Goal: Complete application form: Complete application form

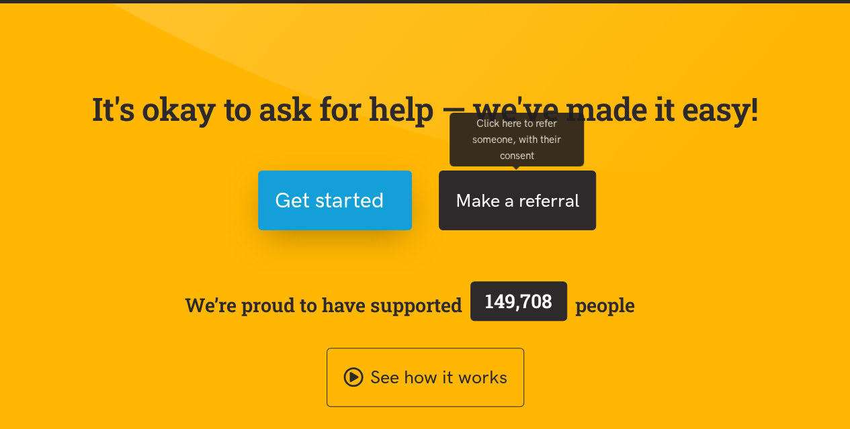
scroll to position [67, 0]
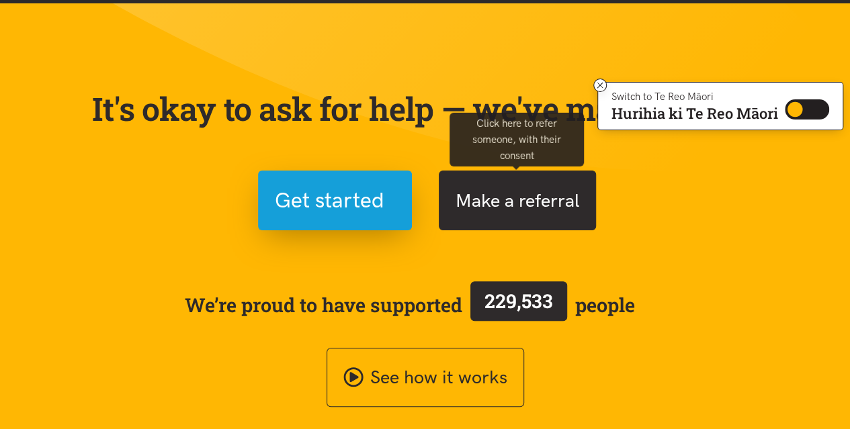
click at [510, 199] on button "Make a referral" at bounding box center [517, 201] width 157 height 60
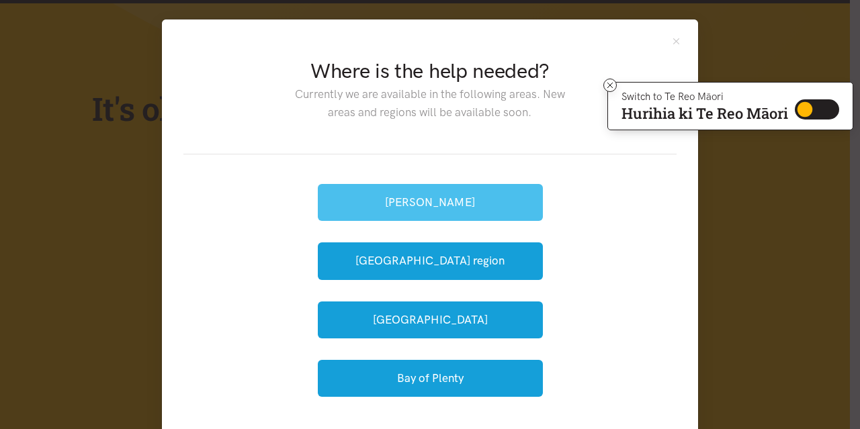
click at [442, 202] on button "[PERSON_NAME]" at bounding box center [430, 202] width 225 height 37
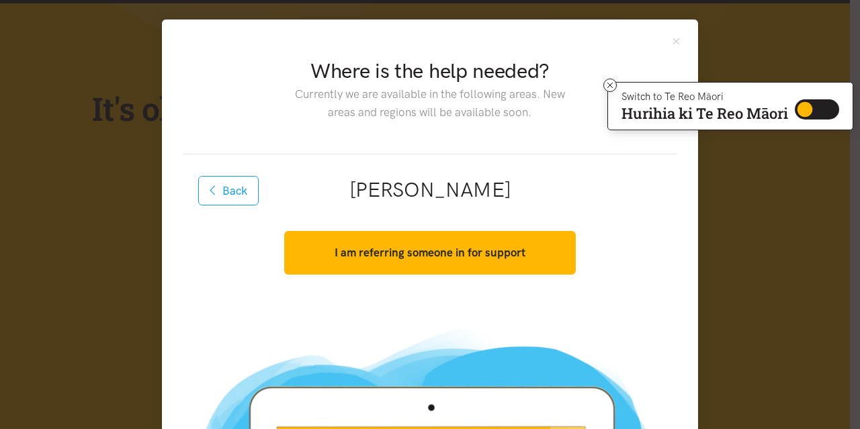
scroll to position [202, 0]
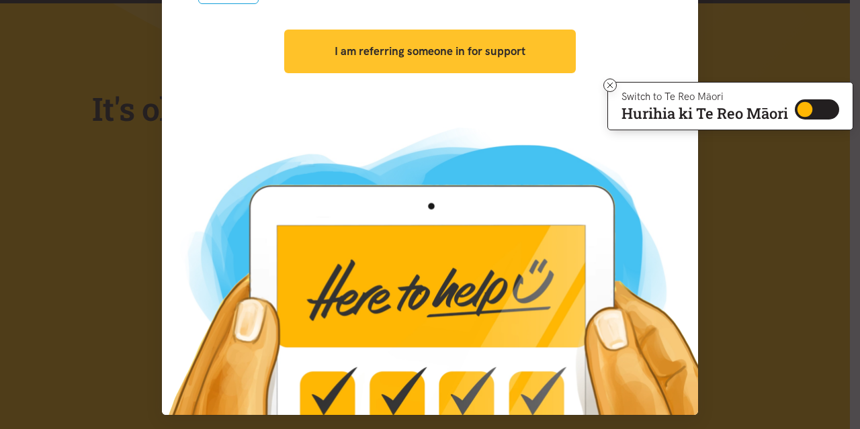
click at [361, 56] on strong "I am referring someone in for support" at bounding box center [430, 50] width 191 height 13
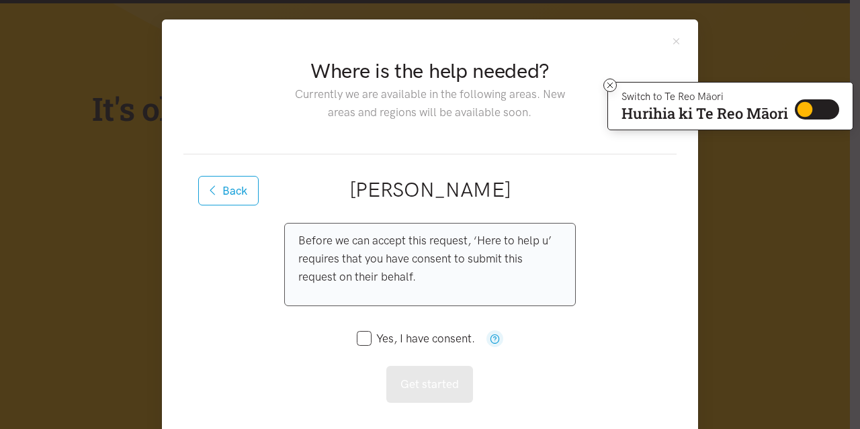
scroll to position [134, 0]
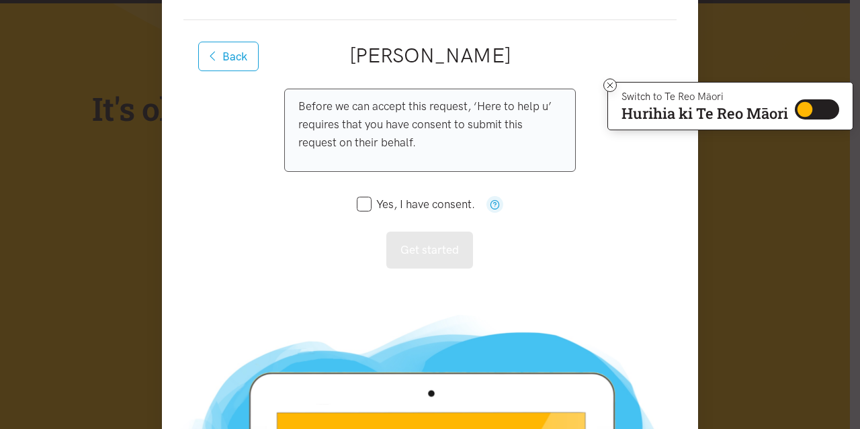
drag, startPoint x: 366, startPoint y: 202, endPoint x: 335, endPoint y: 211, distance: 31.7
click at [366, 202] on input "Yes, I have consent." at bounding box center [416, 204] width 118 height 11
checkbox input "true"
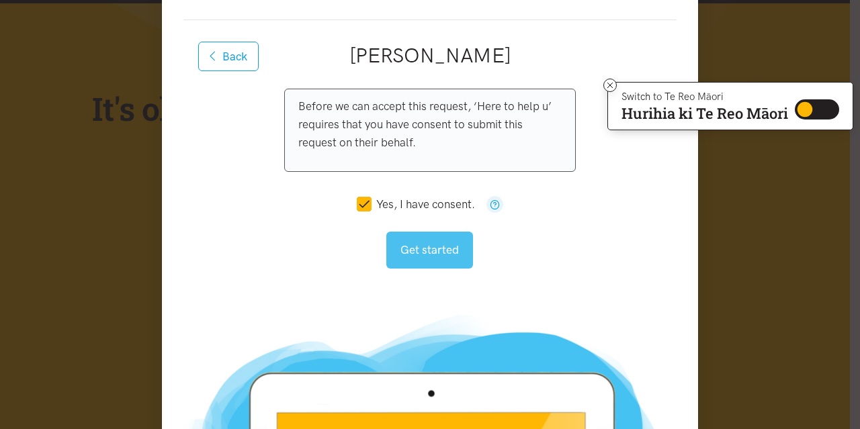
click at [431, 255] on button "Get started" at bounding box center [429, 250] width 87 height 37
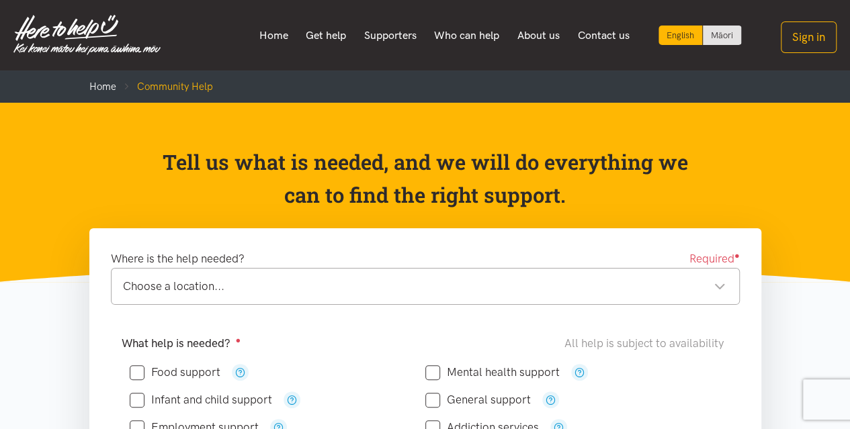
scroll to position [134, 0]
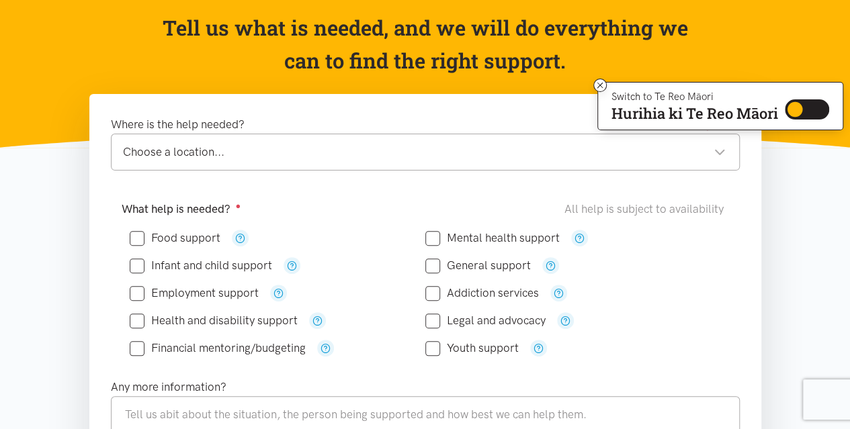
click at [140, 237] on input "Food support" at bounding box center [175, 238] width 91 height 11
checkbox input "true"
click at [350, 158] on div "Choose a location..." at bounding box center [424, 152] width 603 height 18
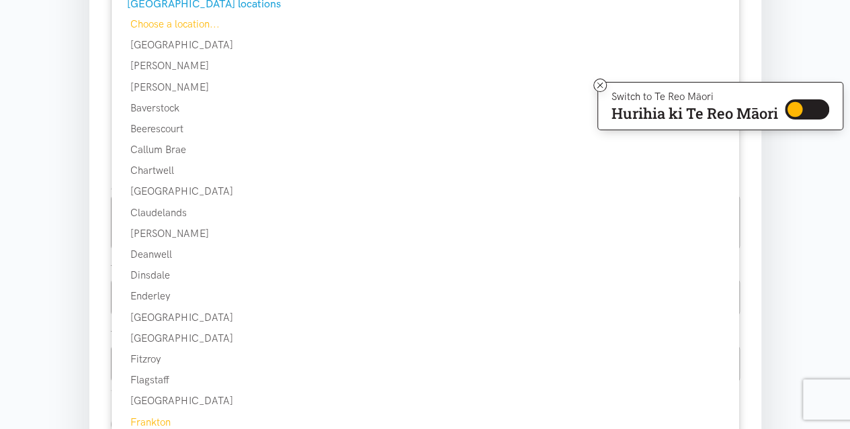
scroll to position [403, 0]
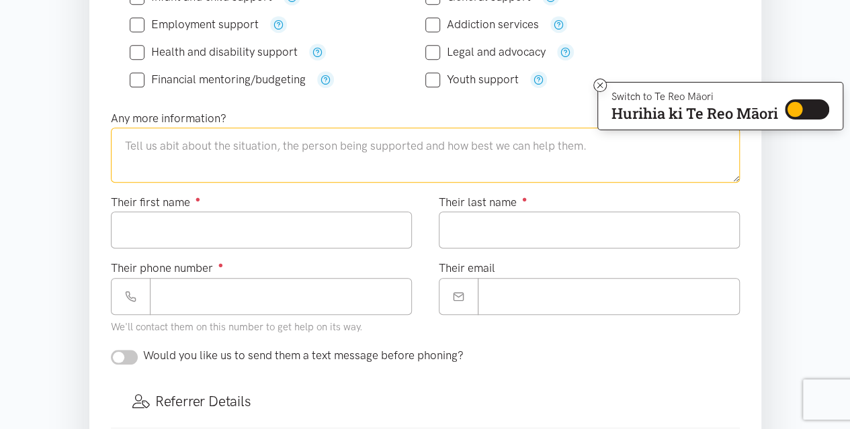
click at [232, 150] on textarea at bounding box center [425, 155] width 629 height 55
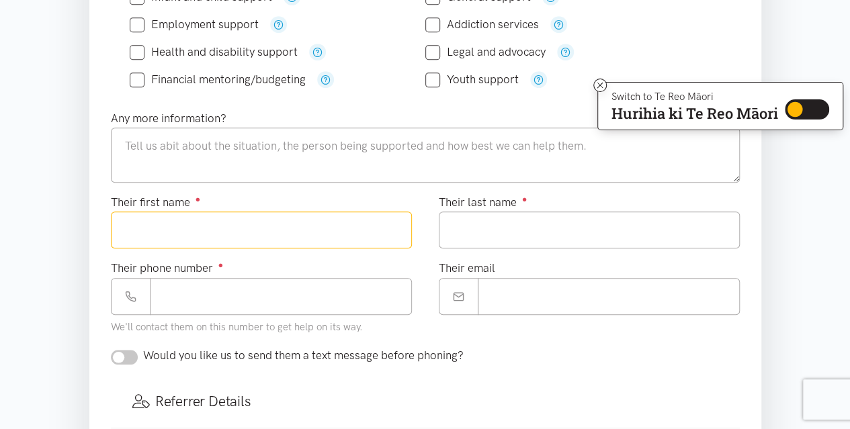
click at [316, 228] on input "Their first name ●" at bounding box center [261, 230] width 301 height 37
type input "****"
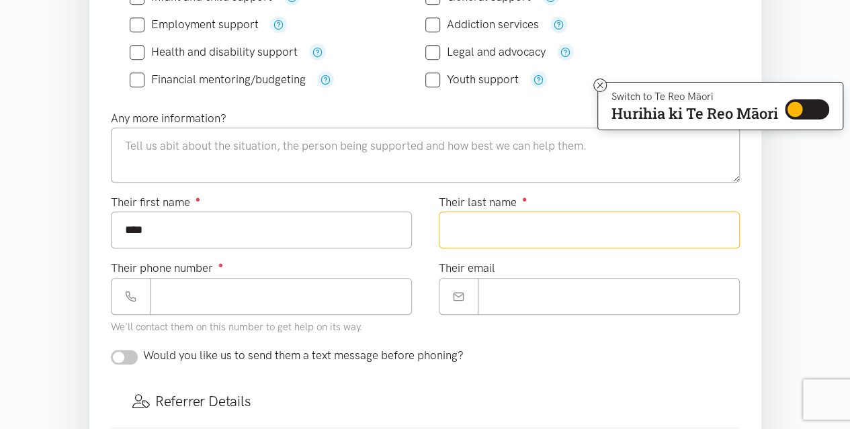
click at [597, 230] on input "Their last name ●" at bounding box center [589, 230] width 301 height 37
type input "*******"
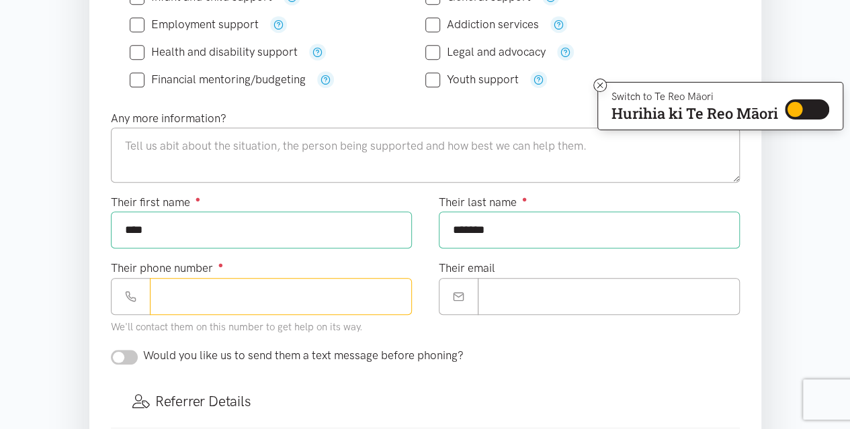
click at [339, 288] on input "Their phone number ●" at bounding box center [281, 296] width 262 height 37
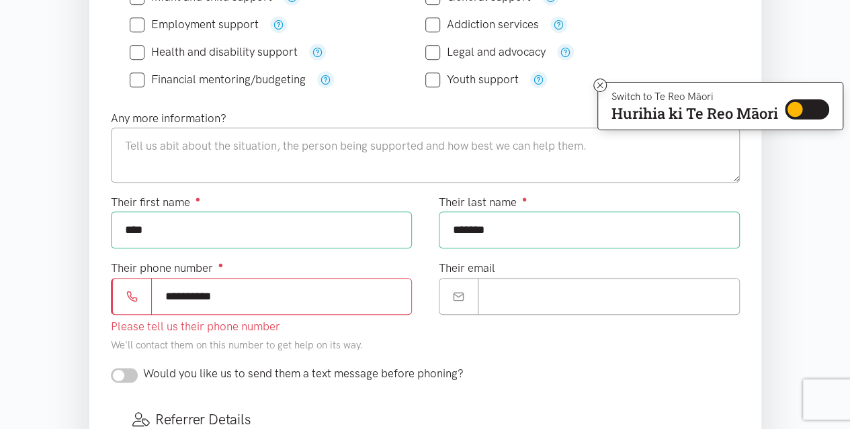
scroll to position [470, 0]
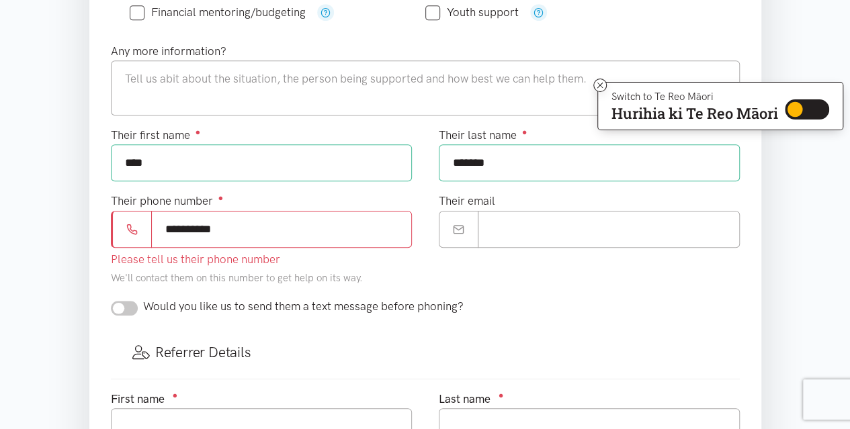
type input "**********"
click at [136, 302] on div "Would you like us to send them a text message before phoning?" at bounding box center [425, 312] width 656 height 29
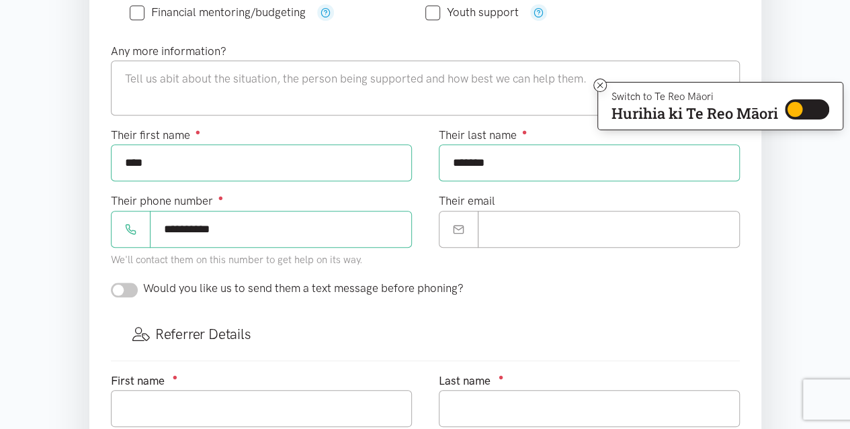
click at [132, 283] on input "checkbox" at bounding box center [124, 290] width 27 height 15
checkbox input "true"
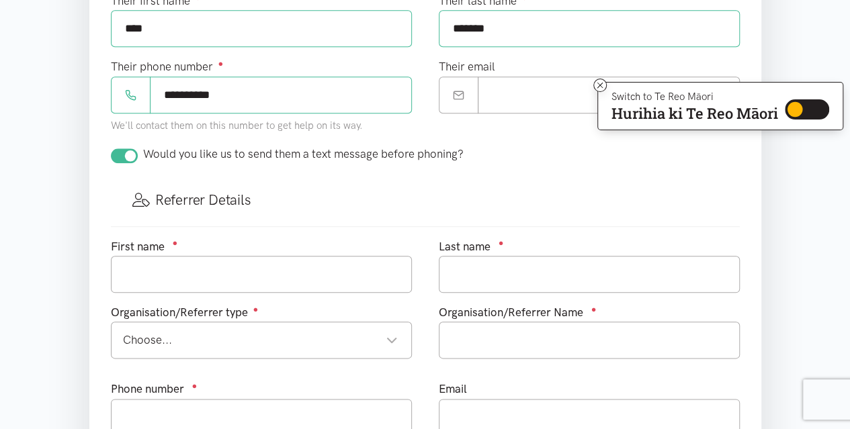
scroll to position [672, 0]
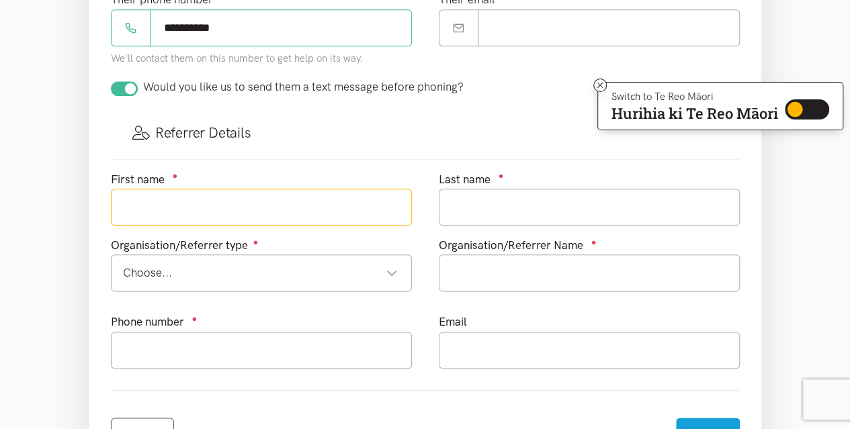
click at [261, 206] on input "text" at bounding box center [261, 207] width 301 height 37
type input "tewaiwhakata"
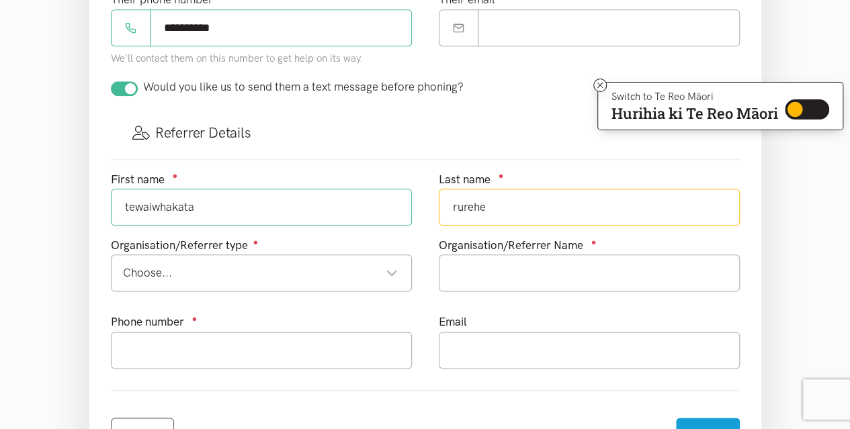
click at [255, 264] on div "Choose..." at bounding box center [260, 273] width 275 height 18
type input "rurehe"
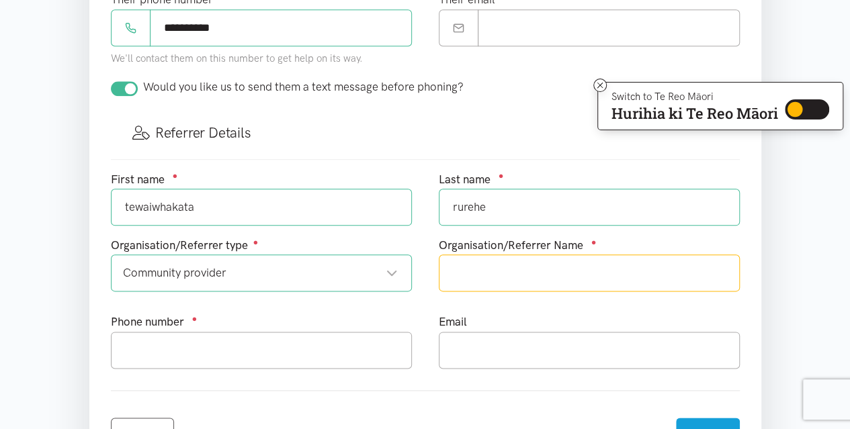
click at [530, 268] on input "text" at bounding box center [589, 273] width 301 height 37
click at [285, 264] on div "Community provider" at bounding box center [260, 273] width 275 height 18
type input "te kohao health"
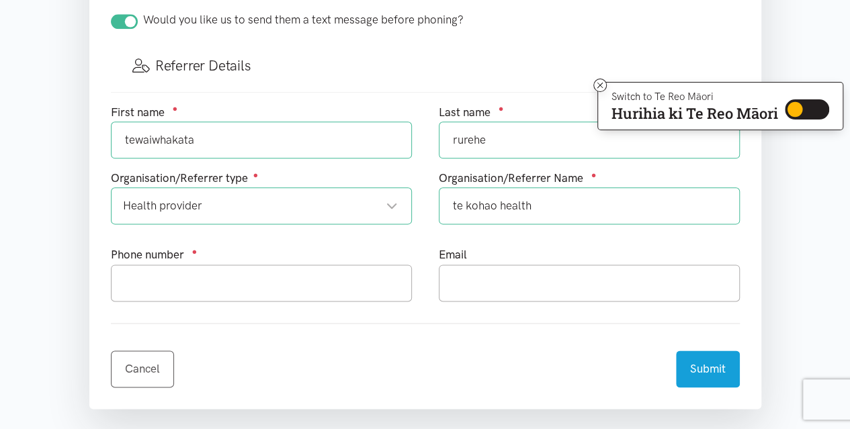
scroll to position [806, 0]
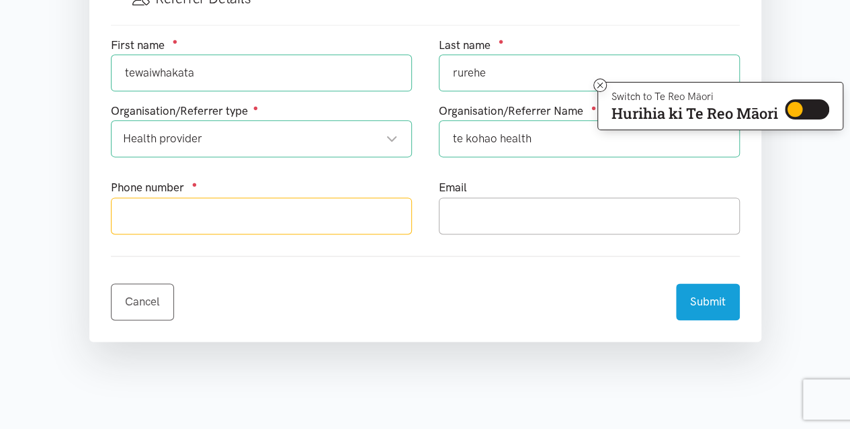
click at [241, 216] on input "text" at bounding box center [261, 216] width 301 height 37
type input "0212204574"
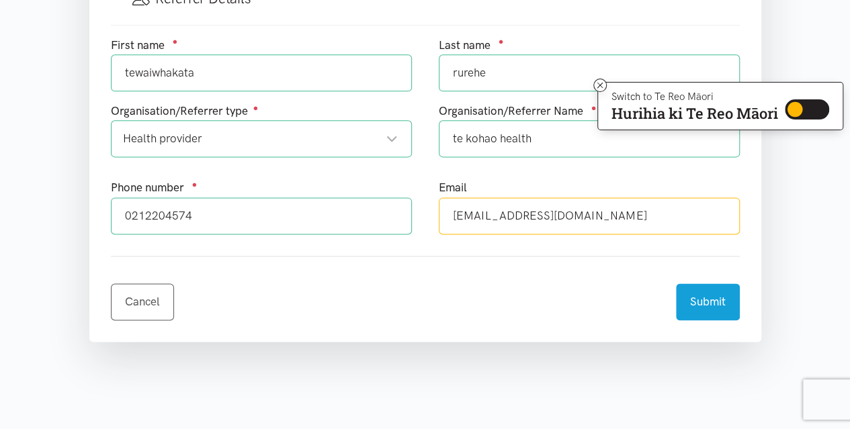
click at [581, 205] on input "tewai.rurehe@tekohaohealth.co.nz" at bounding box center [589, 216] width 301 height 37
click at [656, 209] on input "tewai.rurehe@tekohaohealth.co.nz" at bounding box center [589, 216] width 301 height 37
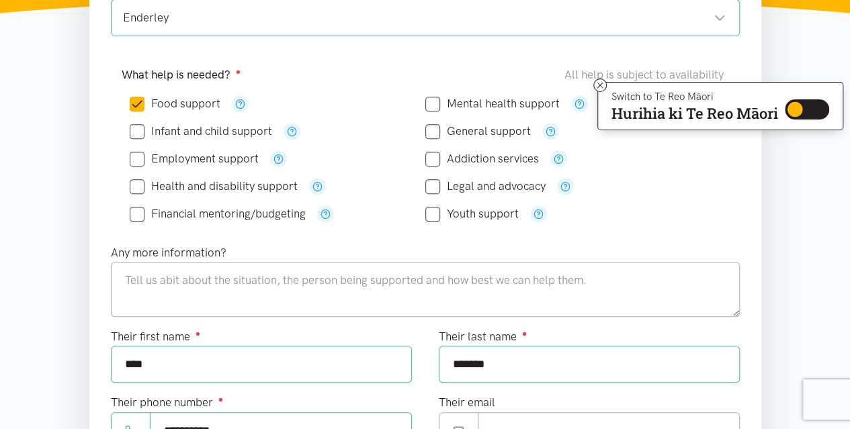
scroll to position [403, 0]
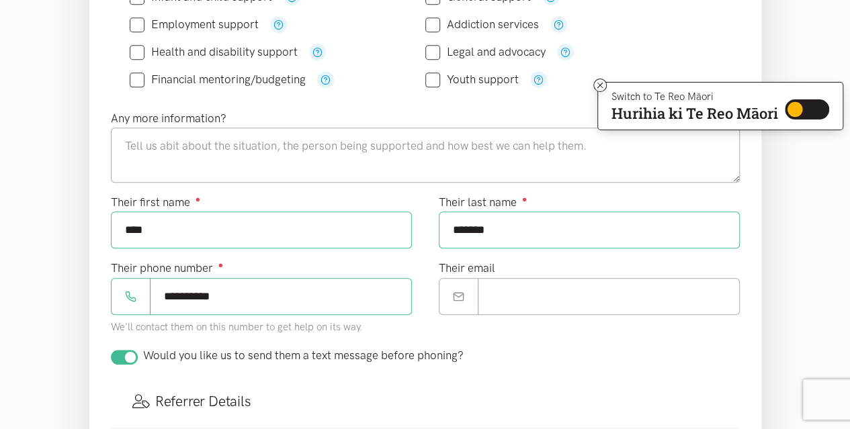
type input "tewai.rurehe@tekohaohealth.co.nz"
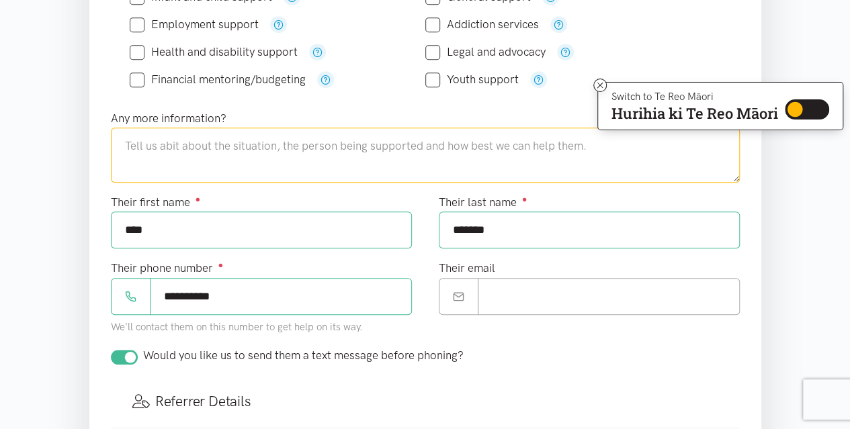
click at [148, 134] on textarea at bounding box center [425, 155] width 629 height 55
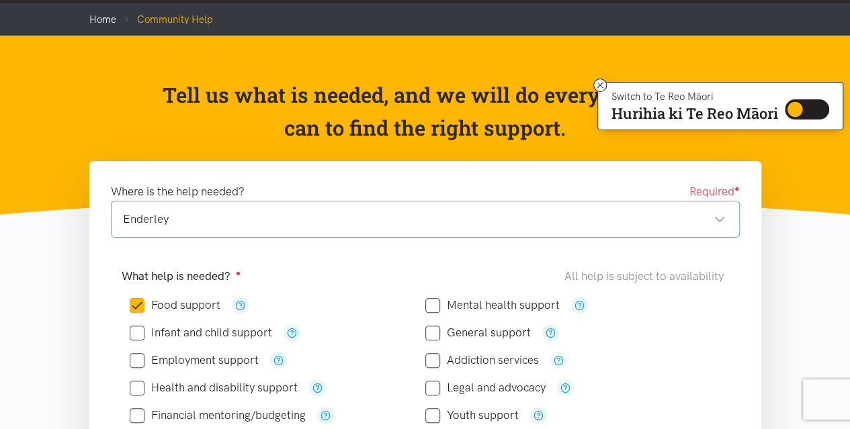
scroll to position [0, 0]
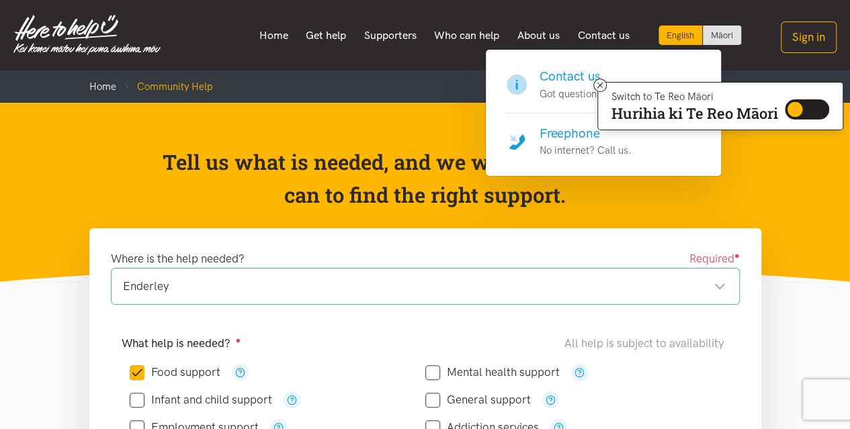
type textarea "kia ora, i'm seeking food support for the person mentioned below."
click at [577, 141] on h4 "Freephone" at bounding box center [586, 133] width 92 height 19
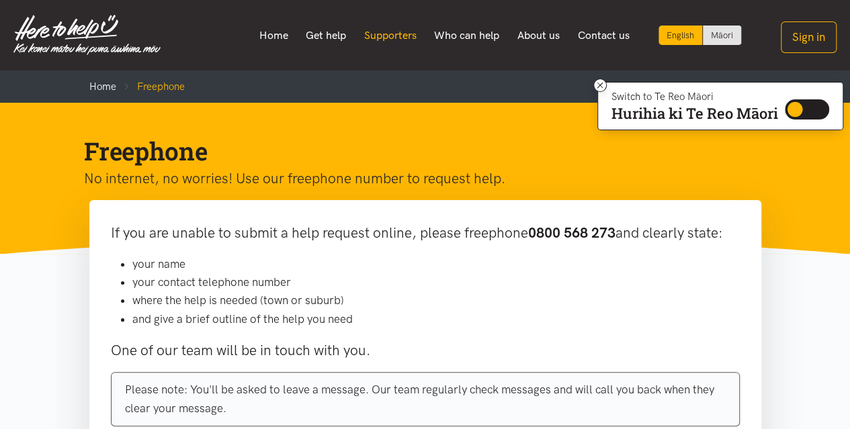
click at [403, 34] on link "Supporters" at bounding box center [390, 36] width 71 height 28
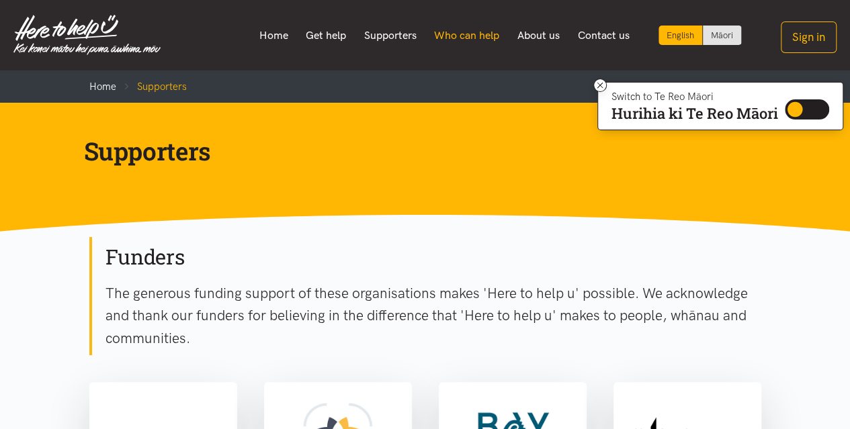
click at [473, 36] on link "Who can help" at bounding box center [466, 36] width 83 height 28
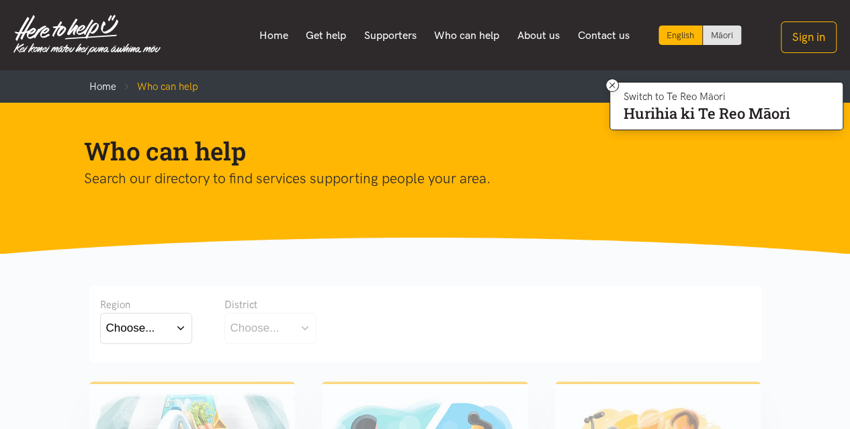
drag, startPoint x: 278, startPoint y: 33, endPoint x: 279, endPoint y: 64, distance: 30.9
click at [278, 33] on link "Home" at bounding box center [273, 36] width 47 height 28
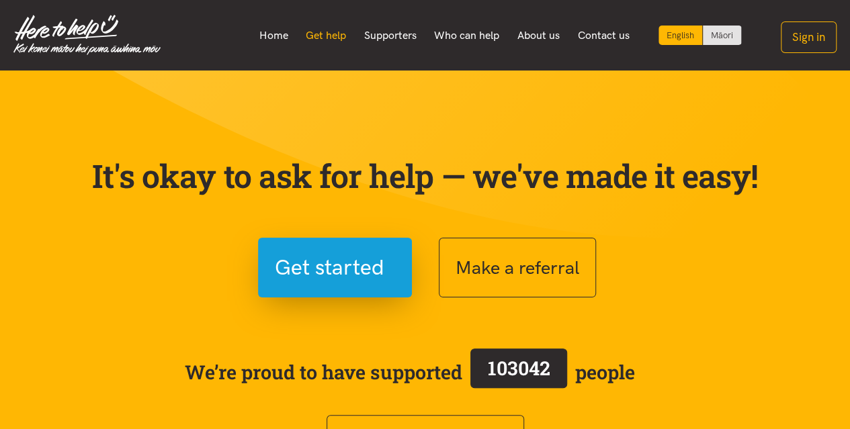
click at [325, 41] on link "Get help" at bounding box center [326, 36] width 58 height 28
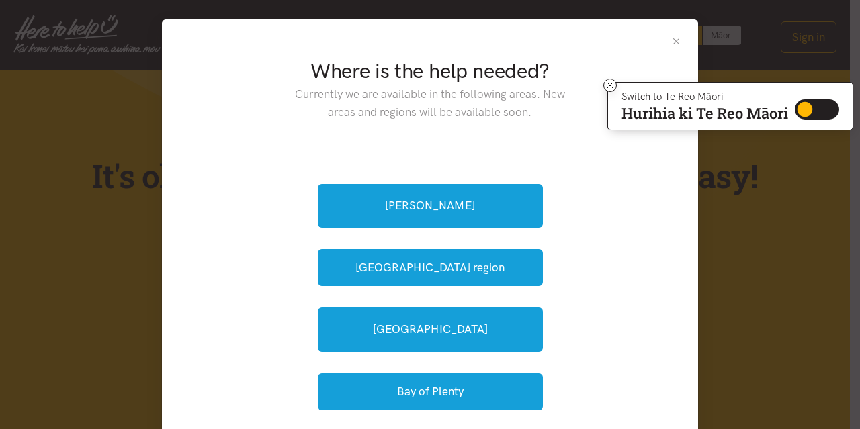
click at [672, 37] on button "Close" at bounding box center [676, 41] width 11 height 11
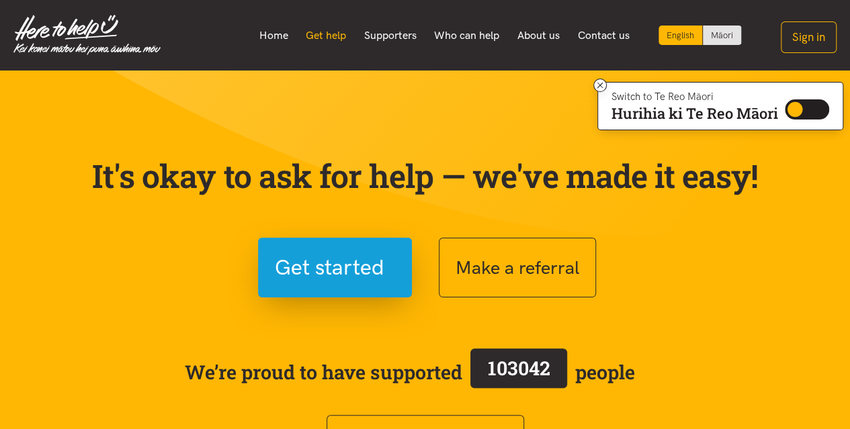
click at [309, 34] on link "Get help" at bounding box center [326, 36] width 58 height 28
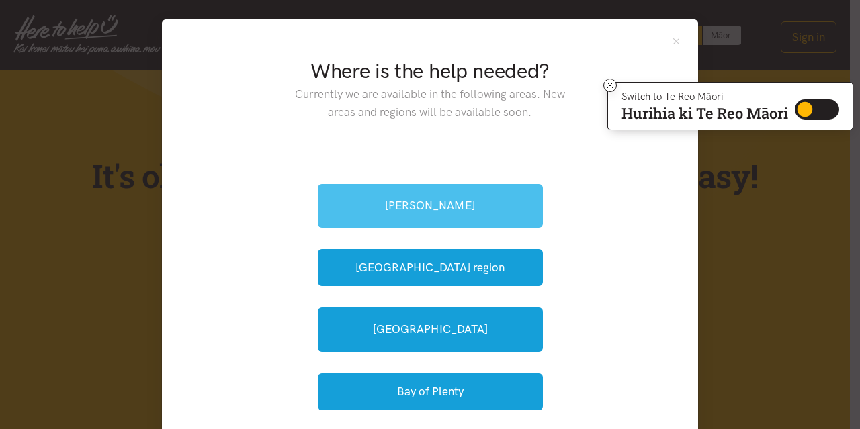
click at [400, 202] on link "[PERSON_NAME]" at bounding box center [430, 206] width 225 height 44
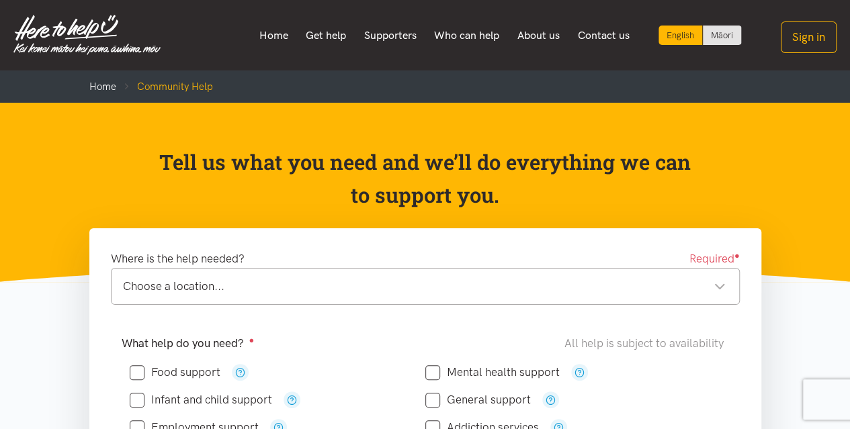
scroll to position [67, 0]
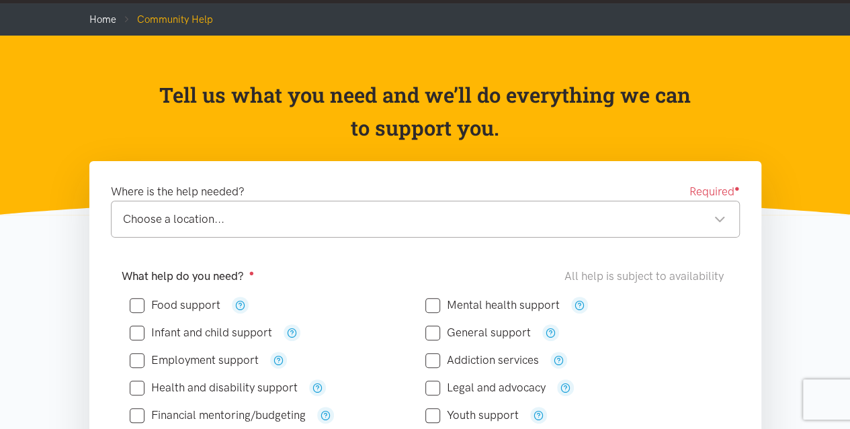
click at [361, 224] on div "Choose a location..." at bounding box center [424, 219] width 603 height 18
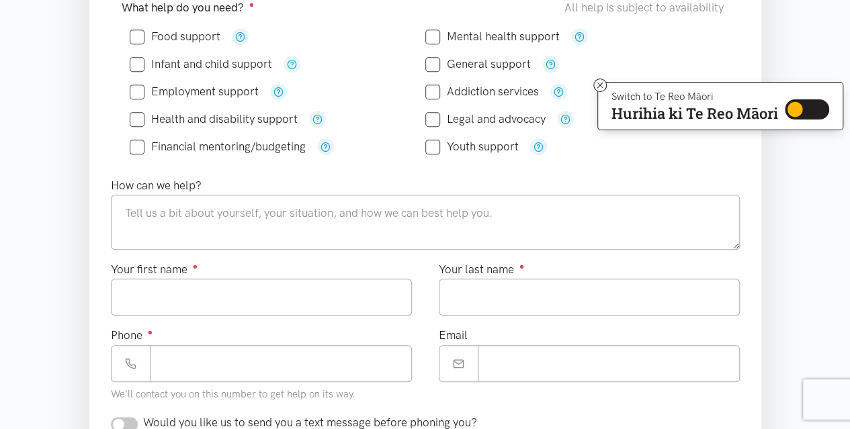
scroll to position [269, 0]
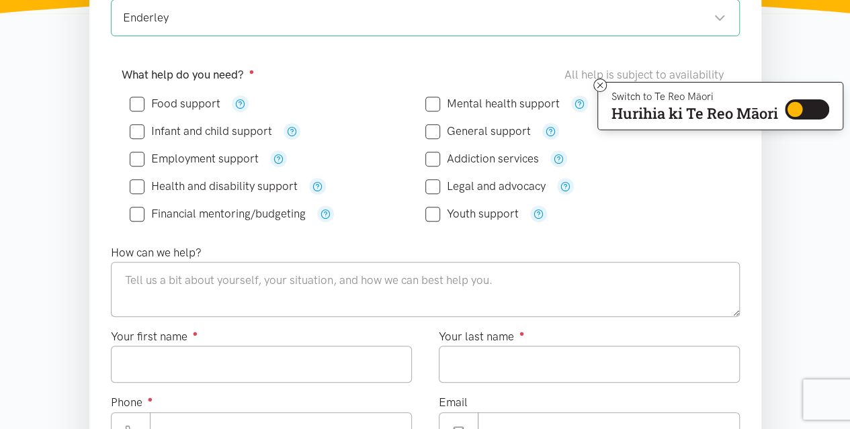
click at [138, 97] on icon at bounding box center [137, 104] width 15 height 15
click at [138, 105] on input "Food support" at bounding box center [175, 103] width 91 height 11
checkbox input "true"
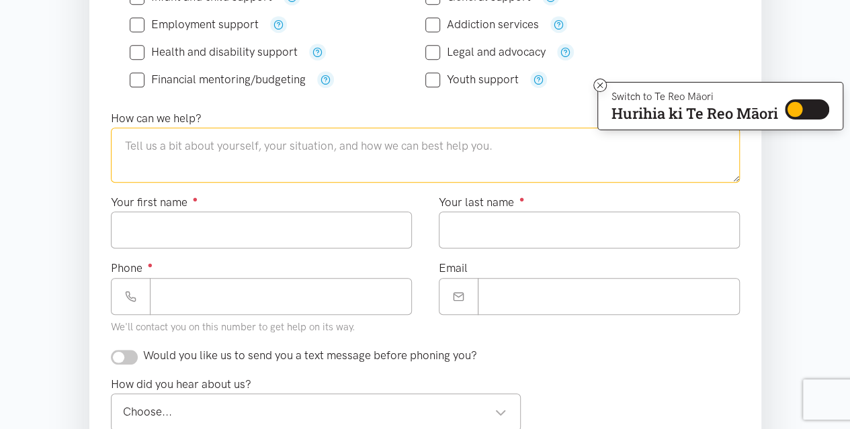
click at [157, 140] on textarea at bounding box center [425, 155] width 629 height 55
click at [199, 145] on textarea at bounding box center [425, 155] width 629 height 55
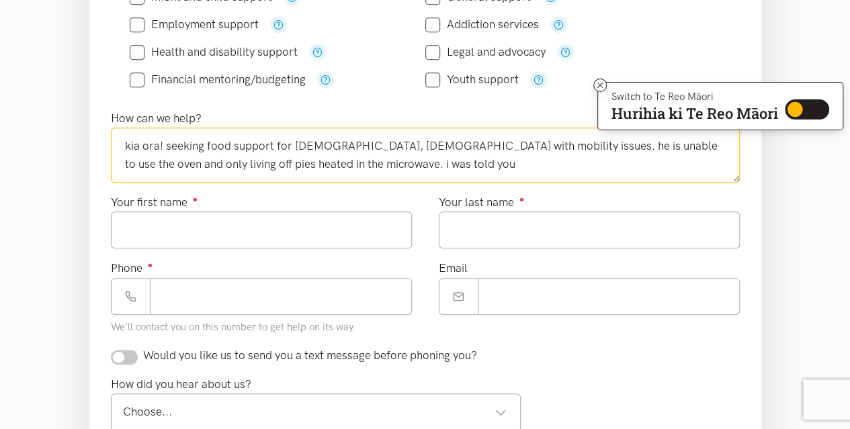
click at [273, 160] on textarea "kia ora! seeking food support for [DEMOGRAPHIC_DATA], [DEMOGRAPHIC_DATA] with m…" at bounding box center [425, 155] width 629 height 55
click at [280, 163] on textarea "kia ora! seeking food support for [DEMOGRAPHIC_DATA], [DEMOGRAPHIC_DATA] with m…" at bounding box center [425, 155] width 629 height 55
click at [372, 163] on textarea "kia ora! seeking food support for [DEMOGRAPHIC_DATA], [DEMOGRAPHIC_DATA] with m…" at bounding box center [425, 155] width 629 height 55
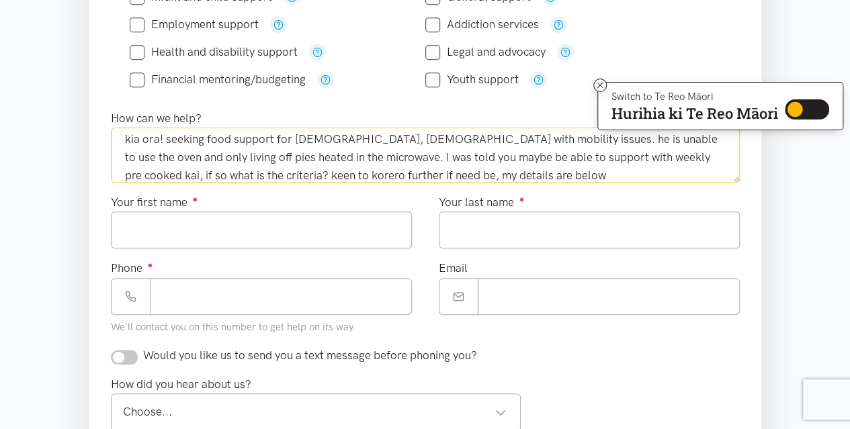
type textarea "kia ora! seeking food support for [DEMOGRAPHIC_DATA], [DEMOGRAPHIC_DATA] with m…"
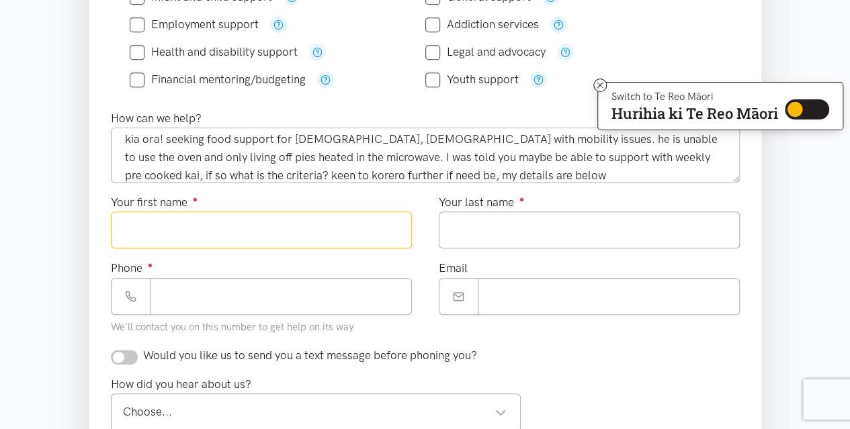
click at [265, 224] on input "Your first name ●" at bounding box center [261, 230] width 301 height 37
type input "**********"
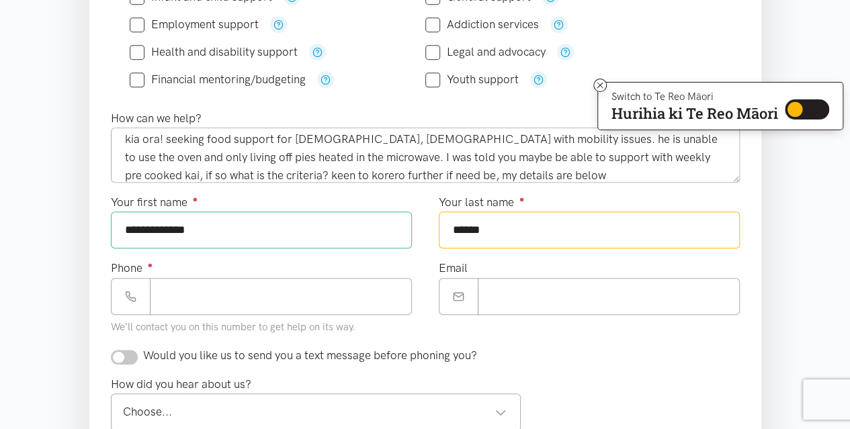
type input "******"
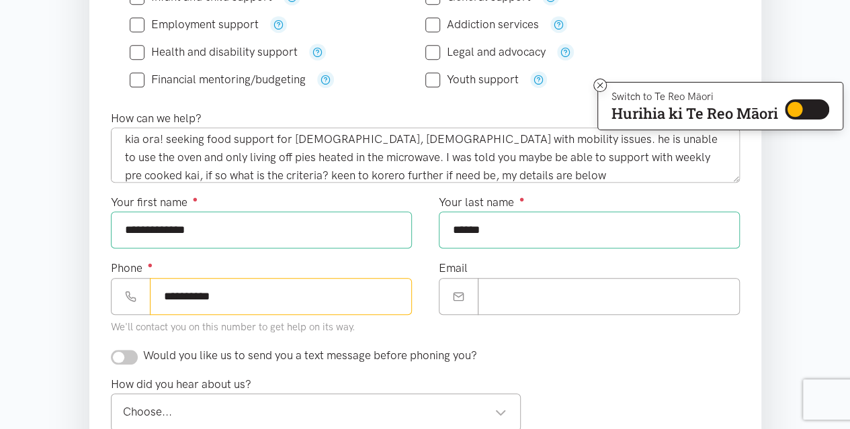
type input "**********"
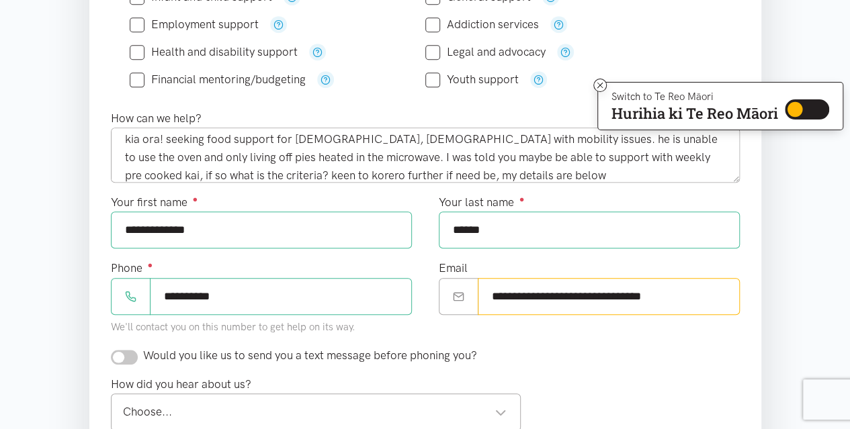
type input "**********"
click at [136, 350] on input "checkbox" at bounding box center [124, 357] width 27 height 15
checkbox input "true"
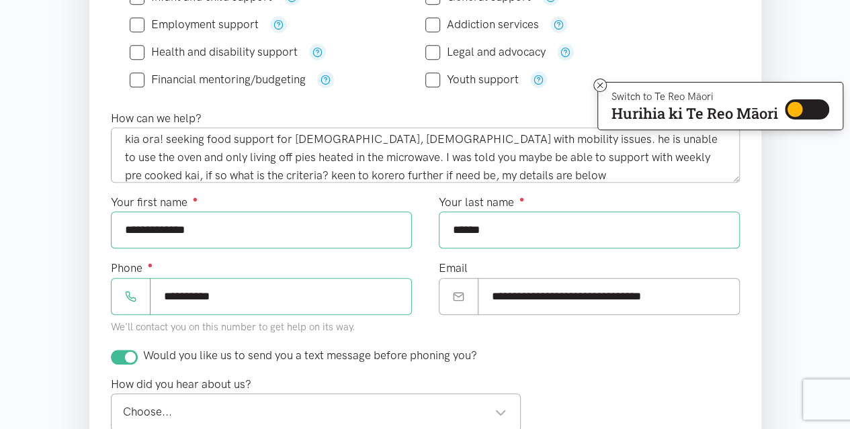
scroll to position [470, 0]
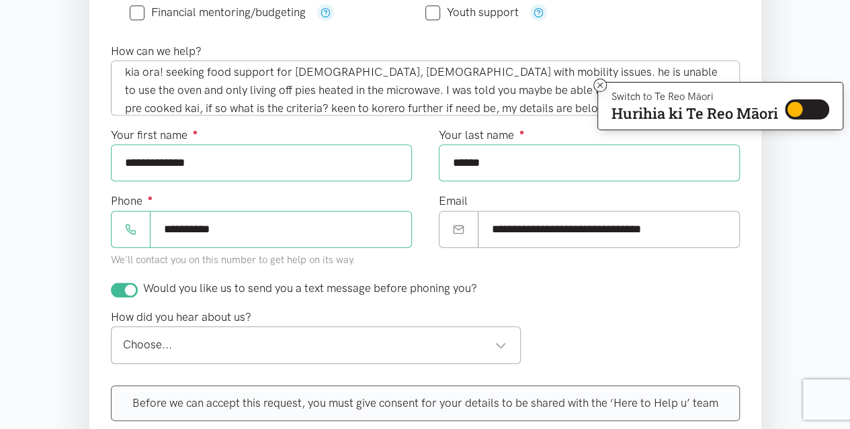
click at [442, 336] on div "Choose..." at bounding box center [315, 345] width 384 height 18
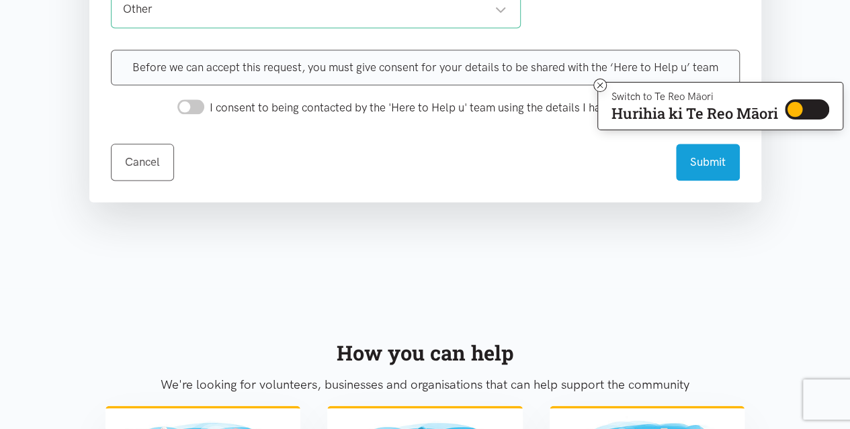
scroll to position [672, 0]
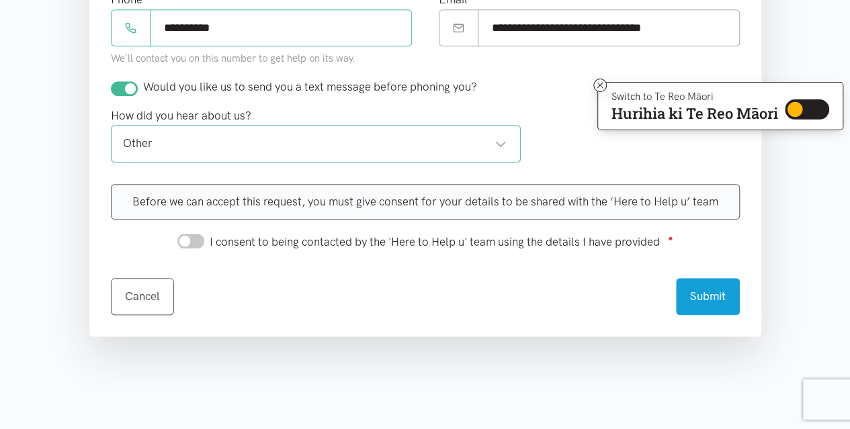
click at [197, 234] on input "I consent to being contacted by the 'Here to Help u' team using the details I h…" at bounding box center [190, 241] width 27 height 15
checkbox input "true"
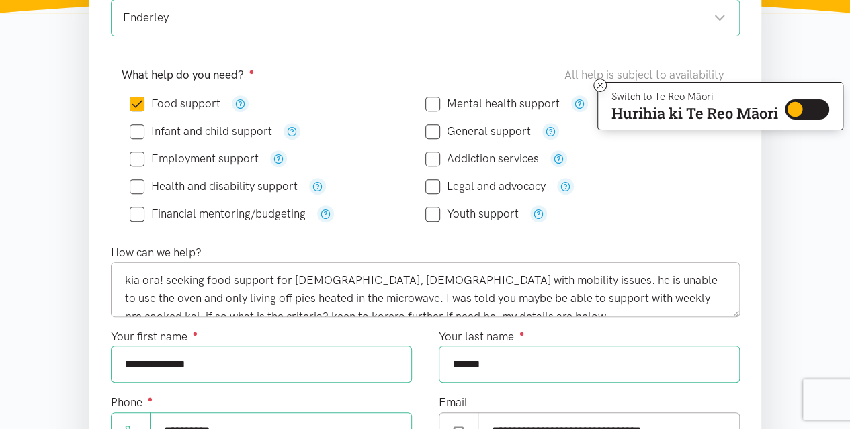
scroll to position [17, 0]
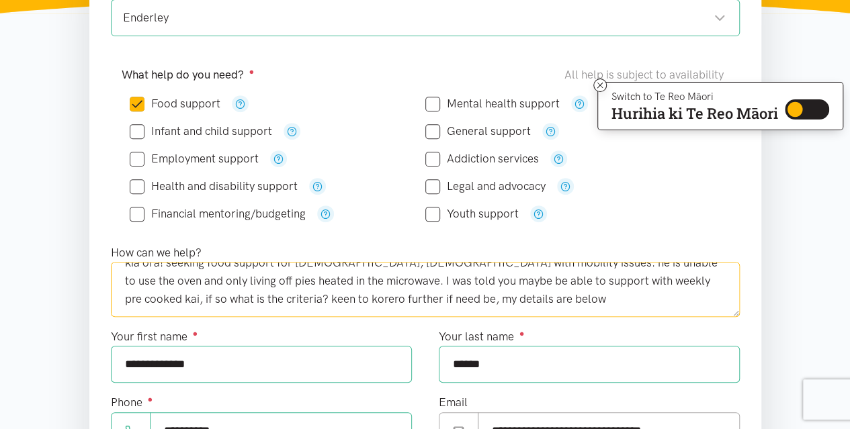
click at [177, 295] on textarea "kia ora! seeking food support for [DEMOGRAPHIC_DATA], [DEMOGRAPHIC_DATA] with m…" at bounding box center [425, 289] width 629 height 55
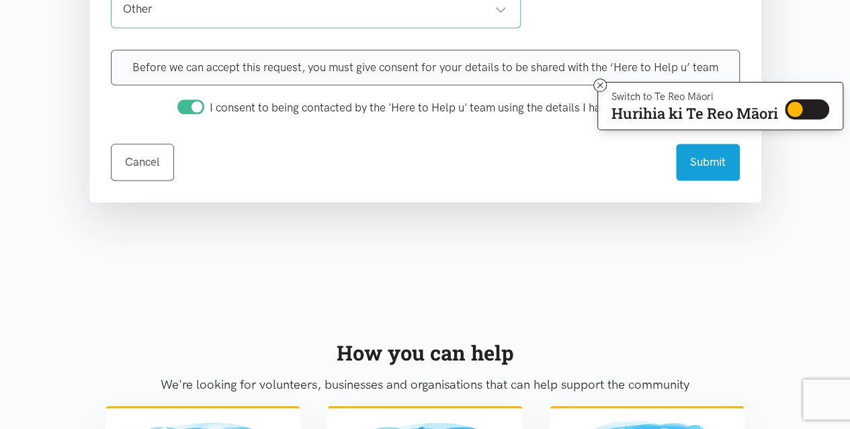
scroll to position [739, 0]
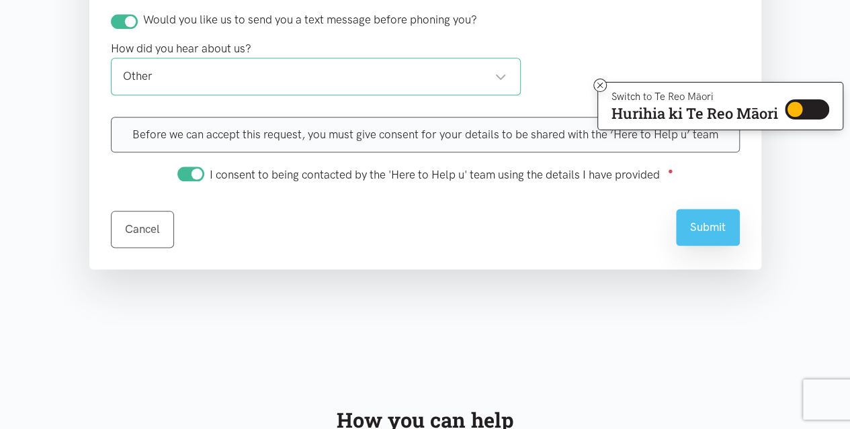
type textarea "kia ora! seeking food support for [DEMOGRAPHIC_DATA], [DEMOGRAPHIC_DATA] with m…"
click at [698, 222] on button "Submit" at bounding box center [708, 227] width 64 height 37
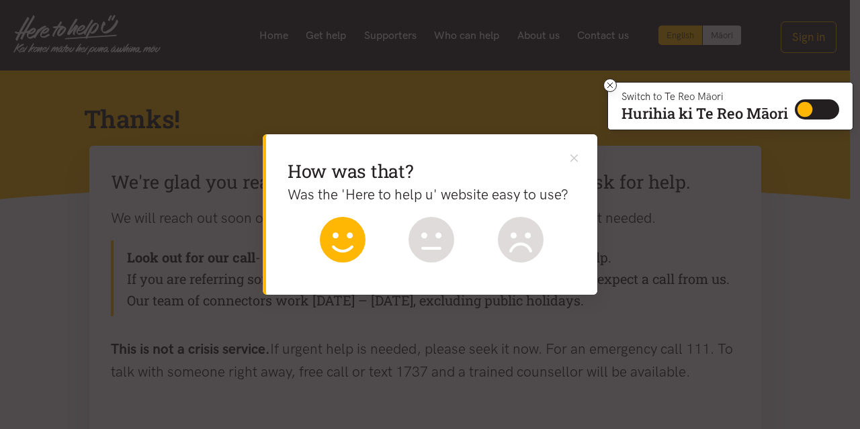
click at [331, 245] on icon at bounding box center [343, 240] width 46 height 46
